Goal: Task Accomplishment & Management: Manage account settings

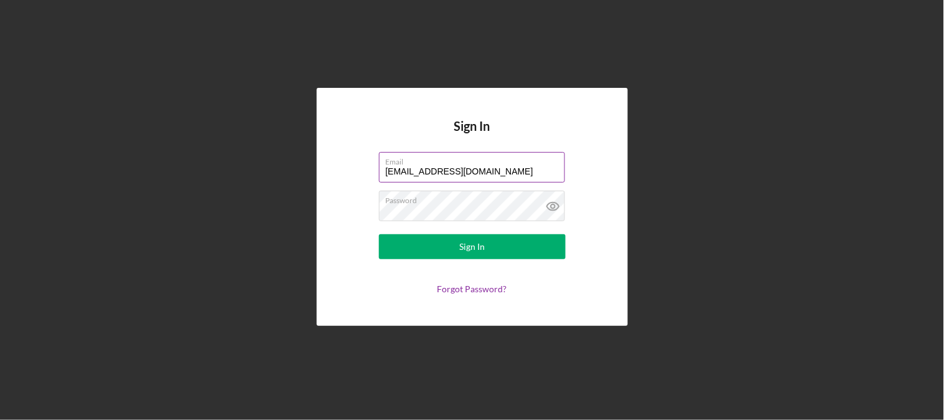
click at [487, 169] on input "[EMAIL_ADDRESS][DOMAIN_NAME]" at bounding box center [472, 167] width 186 height 30
drag, startPoint x: 479, startPoint y: 169, endPoint x: 260, endPoint y: 172, distance: 219.8
click at [260, 172] on div "Sign In Email [EMAIL_ADDRESS][DOMAIN_NAME] Password Sign In Forgot Password?" at bounding box center [472, 206] width 932 height 413
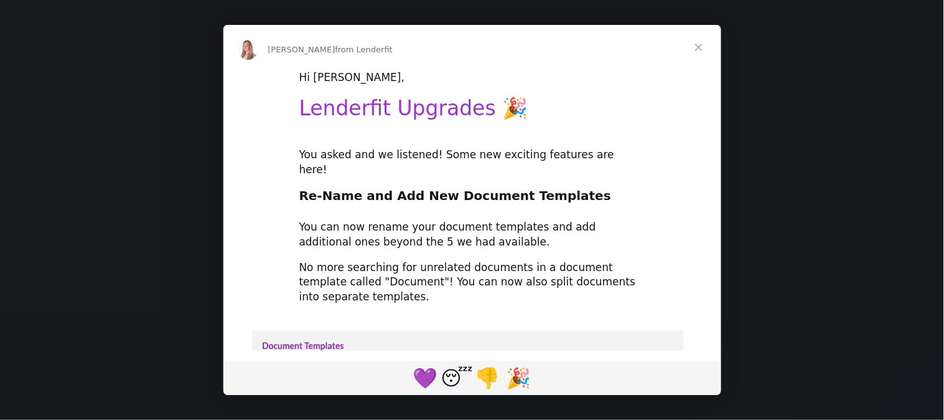
click at [706, 42] on span "Close" at bounding box center [699, 47] width 45 height 45
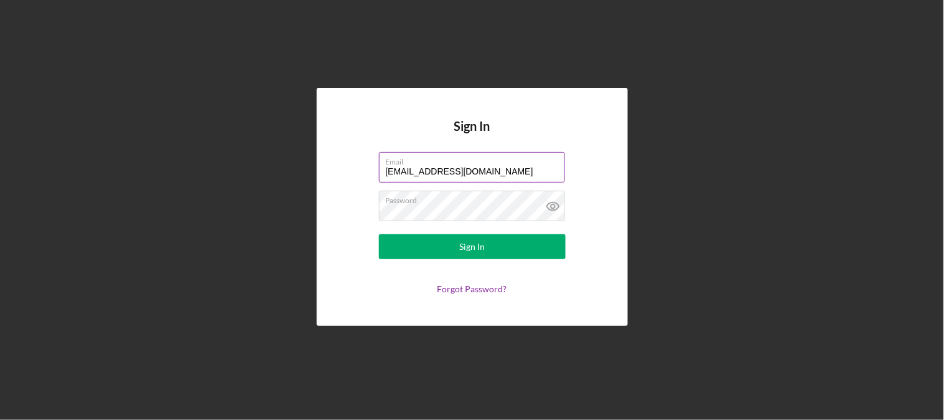
click at [493, 169] on input "[EMAIL_ADDRESS][DOMAIN_NAME]" at bounding box center [472, 167] width 186 height 30
drag, startPoint x: 497, startPoint y: 172, endPoint x: 385, endPoint y: 176, distance: 112.2
click at [385, 176] on input "[EMAIL_ADDRESS][DOMAIN_NAME]" at bounding box center [472, 167] width 186 height 30
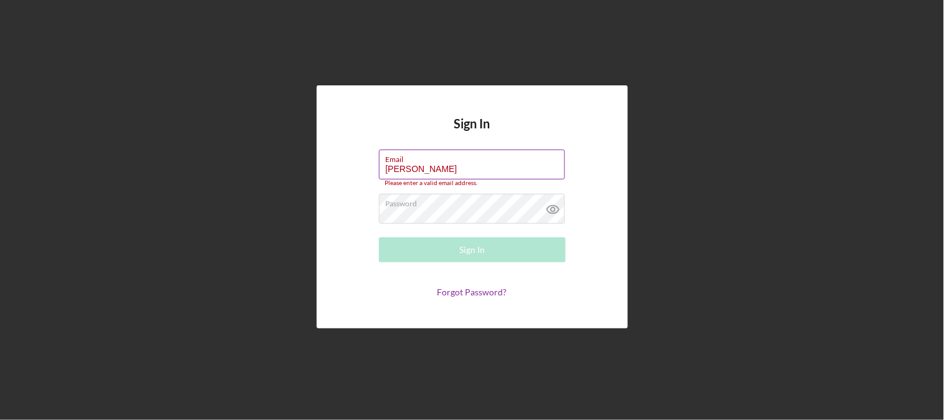
type input "[PERSON_NAME][EMAIL_ADDRESS][PERSON_NAME][DOMAIN_NAME]"
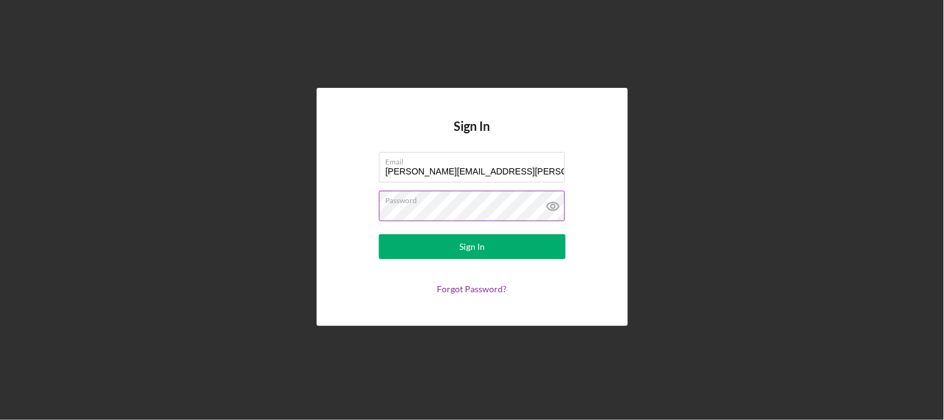
click at [557, 205] on icon at bounding box center [553, 206] width 31 height 31
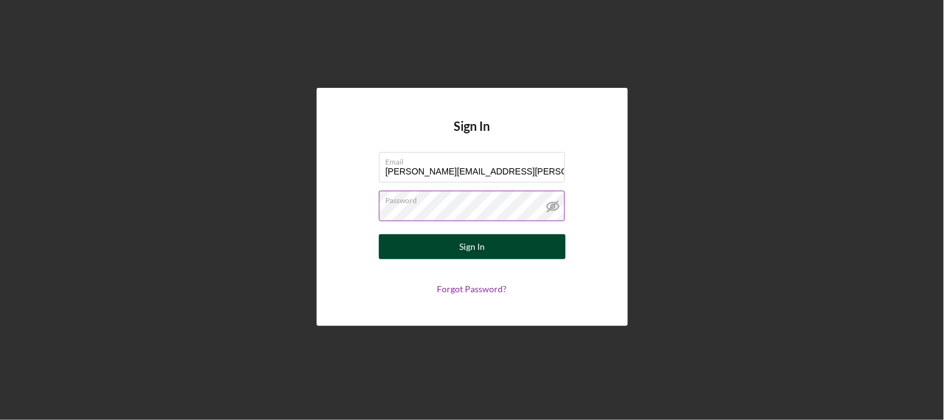
click at [475, 250] on div "Sign In" at bounding box center [472, 246] width 26 height 25
